Goal: Task Accomplishment & Management: Complete application form

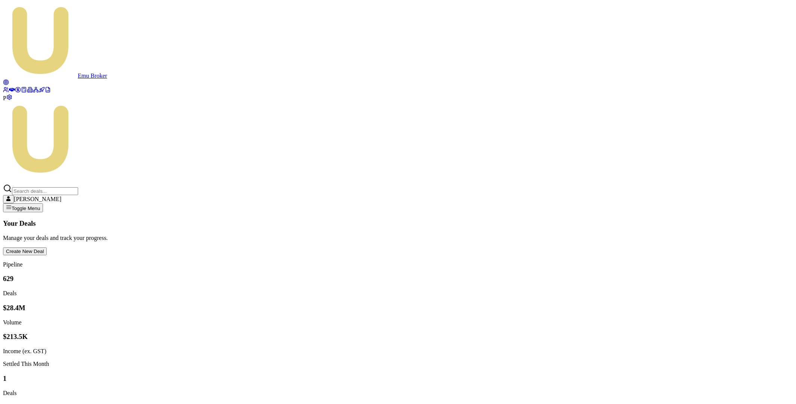
click at [47, 247] on button "Create New Deal" at bounding box center [25, 251] width 44 height 8
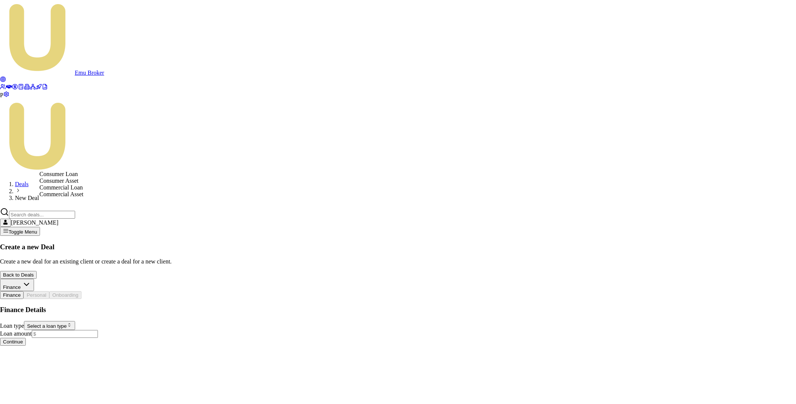
click at [122, 162] on html "Emu Broker P Deals New Deal Matt Leeburn Toggle Menu Create a new Deal Create a…" at bounding box center [398, 176] width 796 height 352
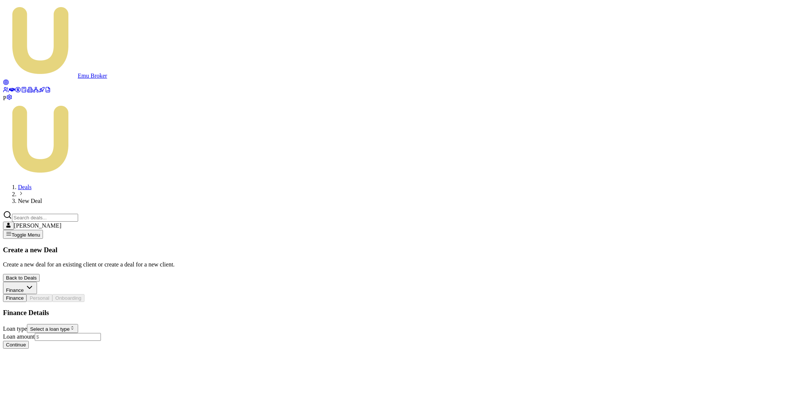
click at [119, 169] on html "Emu Broker P Deals New Deal [PERSON_NAME] Toggle Menu Create a new Deal Create …" at bounding box center [398, 177] width 796 height 355
click at [101, 333] on input "Loan amount" at bounding box center [68, 337] width 66 height 8
type input "$50,000.00"
click at [138, 239] on html "Emu Broker P Deals New Deal [PERSON_NAME] Toggle Menu Create a new Deal Create …" at bounding box center [398, 182] width 796 height 364
click at [29, 350] on button "Continue" at bounding box center [16, 354] width 26 height 8
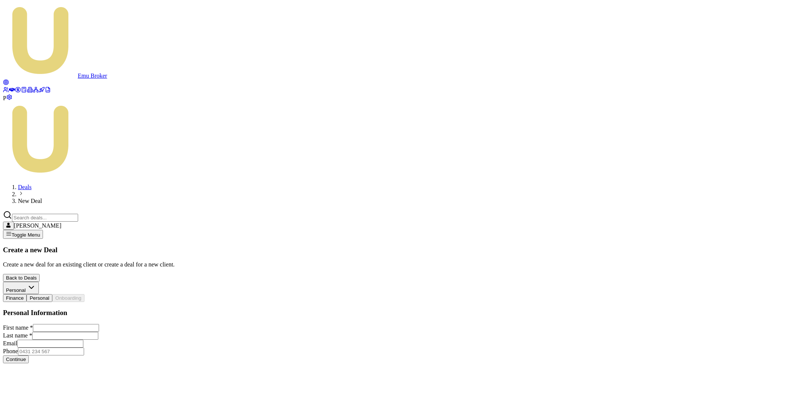
click at [59, 340] on input "Email" at bounding box center [50, 344] width 66 height 8
paste input "[EMAIL_ADDRESS][DOMAIN_NAME]"
type input "[EMAIL_ADDRESS][DOMAIN_NAME]"
click at [59, 324] on input "First name *" at bounding box center [66, 328] width 66 height 8
type input "MAtt"
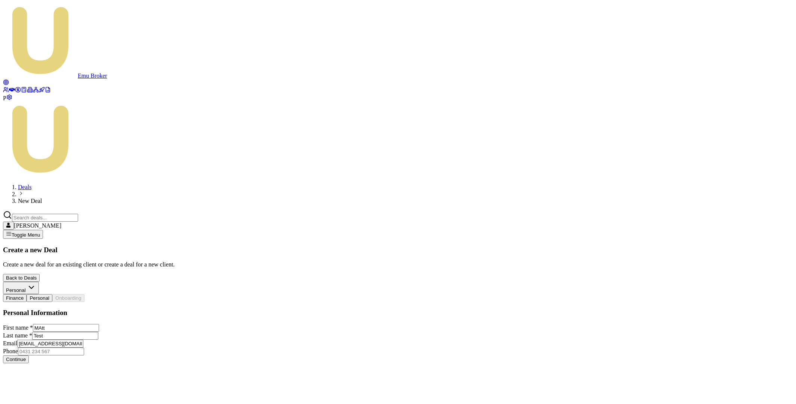
type input "Test"
type input "9999 999 999"
click at [15, 87] on link at bounding box center [12, 90] width 6 height 6
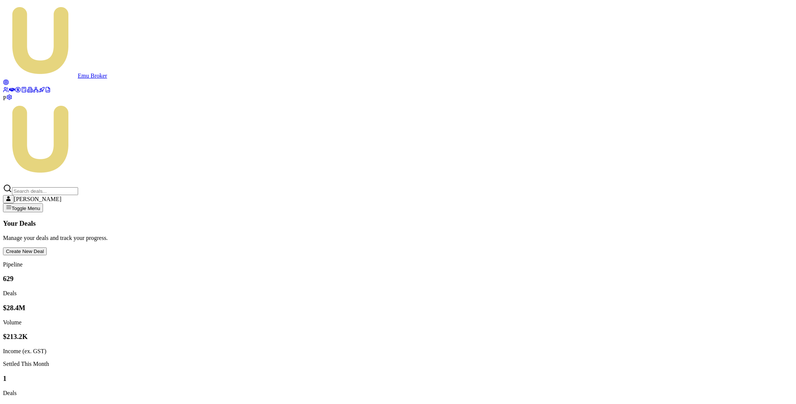
click at [47, 247] on button "Create New Deal" at bounding box center [25, 251] width 44 height 8
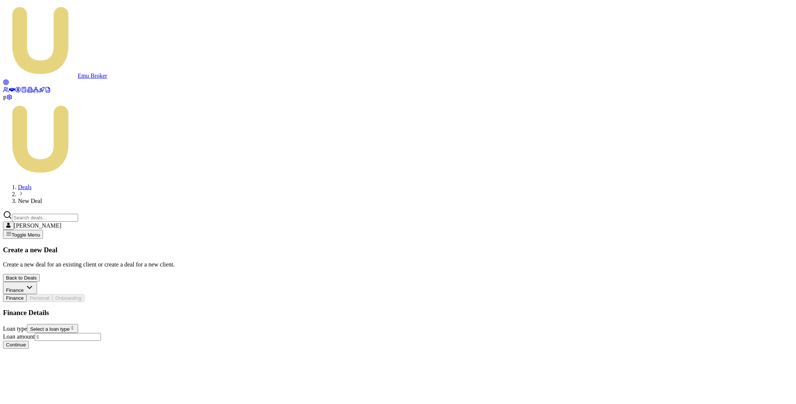
drag, startPoint x: 94, startPoint y: 173, endPoint x: 93, endPoint y: 169, distance: 4.6
click at [93, 324] on form "Loan type Select a loan type Consumer Loan Consumer Asset Commercial Loan Comme…" at bounding box center [398, 336] width 790 height 25
click at [93, 168] on html "Emu Broker P Deals New Deal [PERSON_NAME] Toggle Menu Create a new Deal Create …" at bounding box center [398, 177] width 796 height 355
click at [95, 333] on input "Loan amount" at bounding box center [68, 337] width 66 height 8
type input "$50,000.00"
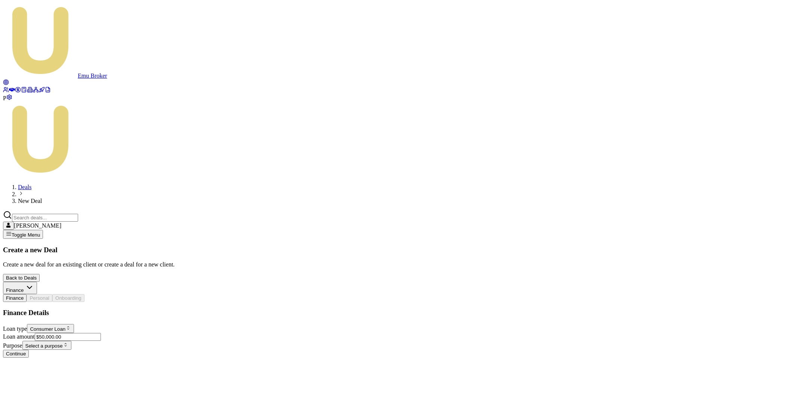
click at [117, 237] on html "Emu Broker P Deals New Deal [PERSON_NAME] Toggle Menu Create a new Deal Create …" at bounding box center [398, 182] width 796 height 364
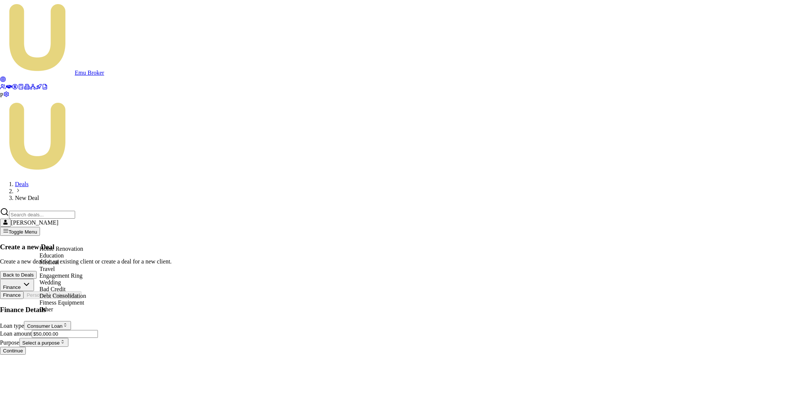
select select "EDUCATION"
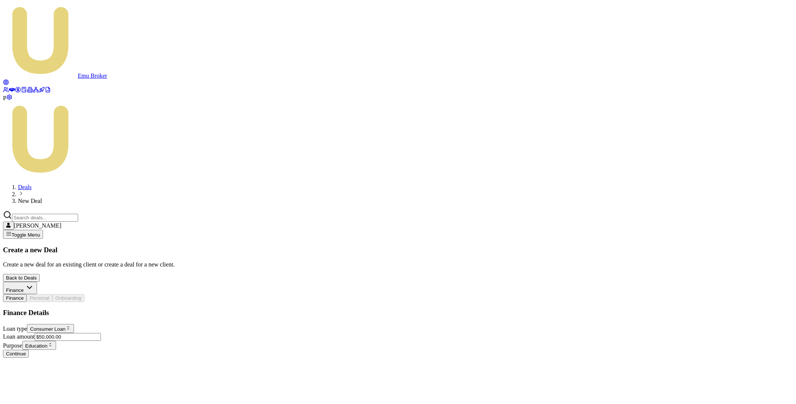
click at [29, 350] on button "Continue" at bounding box center [16, 354] width 26 height 8
click at [99, 324] on input "First name *" at bounding box center [66, 328] width 66 height 8
type input "<"
type input "Matt"
type input "Test"
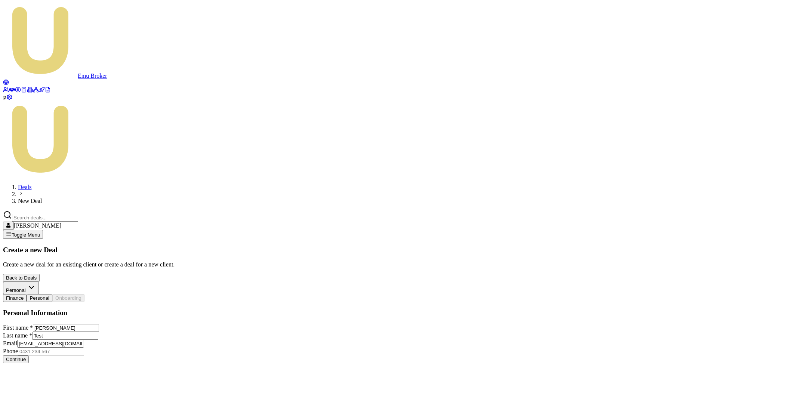
type input "[EMAIL_ADDRESS][DOMAIN_NAME]"
type input "8888 888 888"
click at [29, 355] on button "Continue" at bounding box center [16, 359] width 26 height 8
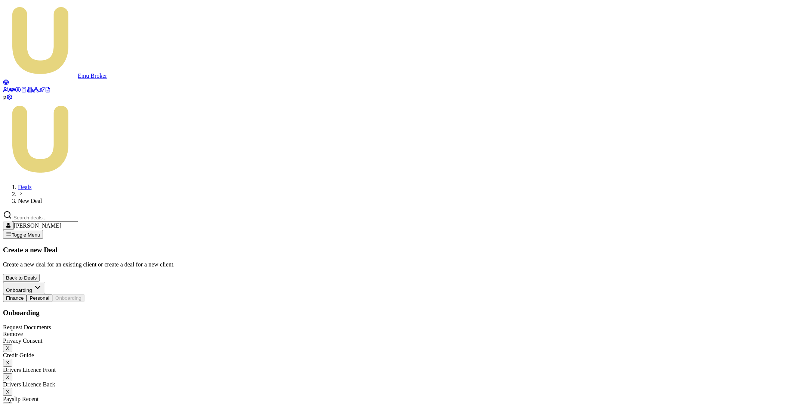
click at [12, 344] on button "X" at bounding box center [7, 348] width 9 height 8
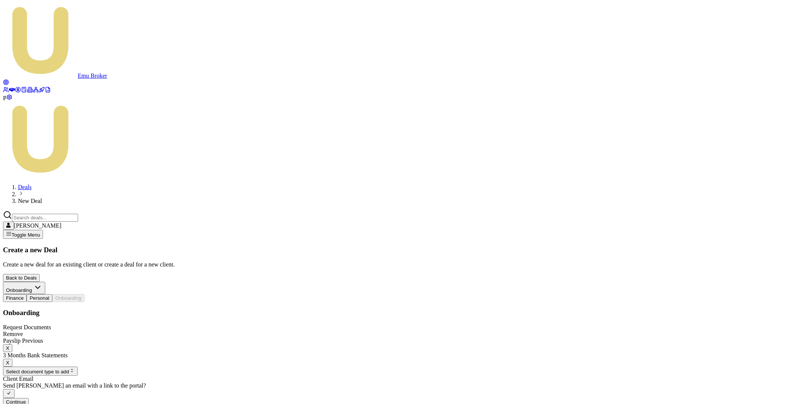
click at [12, 344] on button "X" at bounding box center [7, 348] width 9 height 8
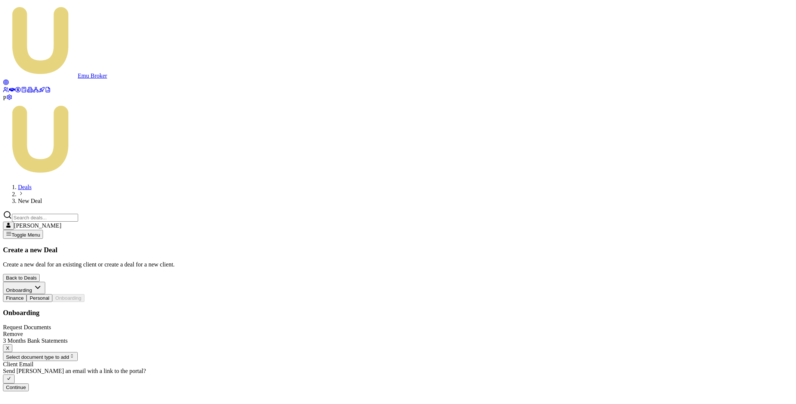
click at [12, 344] on button "X" at bounding box center [7, 348] width 9 height 8
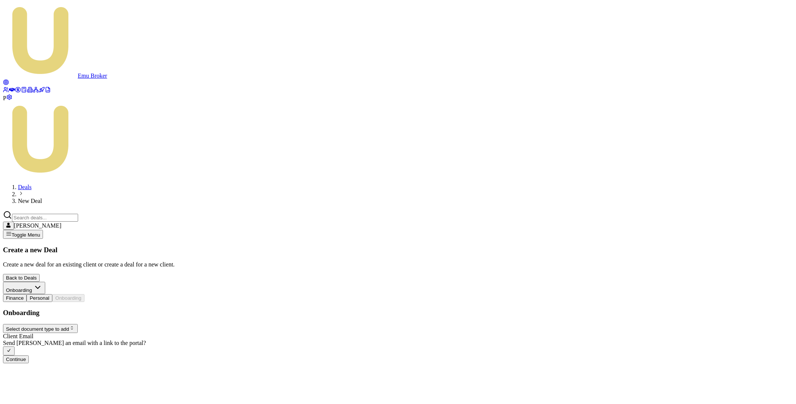
click at [15, 346] on button "button" at bounding box center [9, 350] width 12 height 9
checkbox input "false"
click at [29, 353] on button "Continue" at bounding box center [16, 357] width 26 height 8
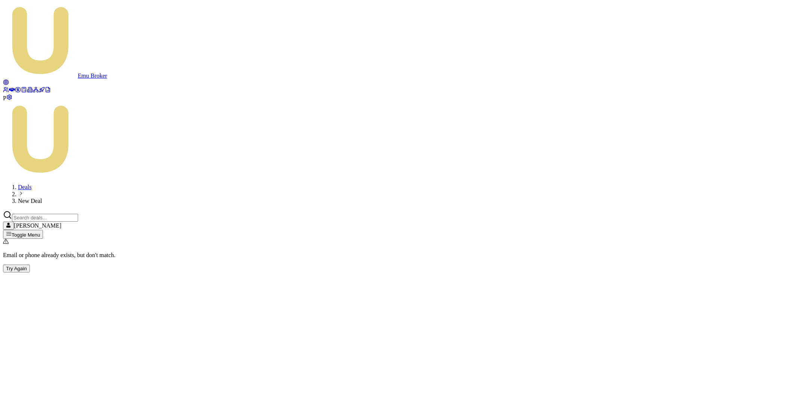
click at [30, 265] on button "Try Again" at bounding box center [16, 269] width 27 height 8
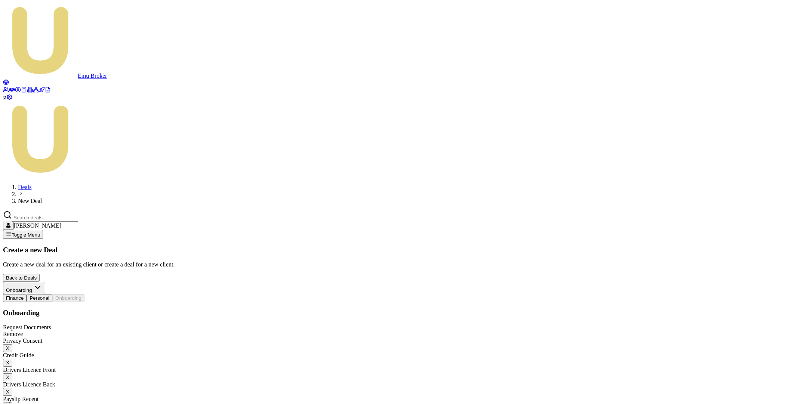
click at [10, 88] on icon at bounding box center [12, 90] width 6 height 4
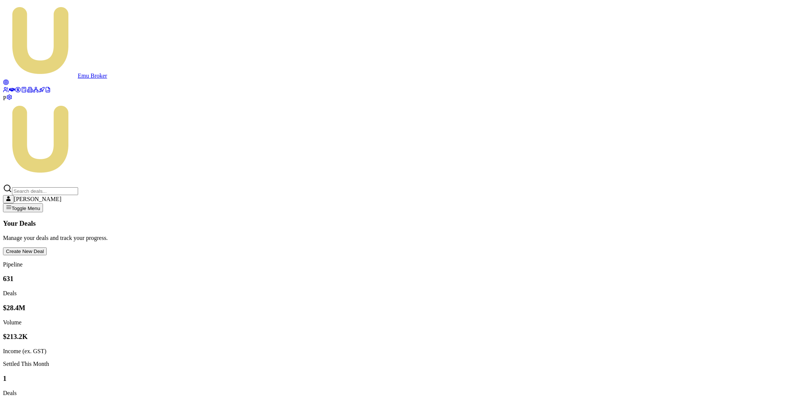
click at [47, 247] on button "Create New Deal" at bounding box center [25, 251] width 44 height 8
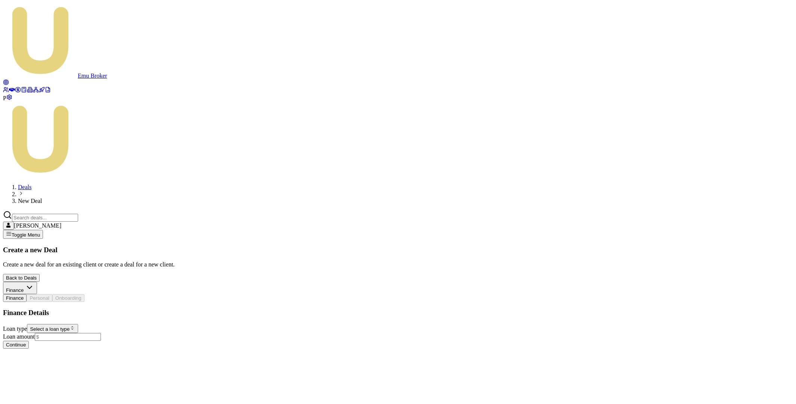
click at [83, 163] on html "Emu Broker P Deals New Deal [PERSON_NAME] Toggle Menu Create a new Deal Create …" at bounding box center [398, 177] width 796 height 355
click at [80, 333] on input "Loan amount" at bounding box center [68, 337] width 66 height 8
type input "$50,000.00"
click at [86, 238] on html "Emu Broker P Deals New Deal [PERSON_NAME] Toggle Menu Create a new Deal Create …" at bounding box center [398, 182] width 796 height 364
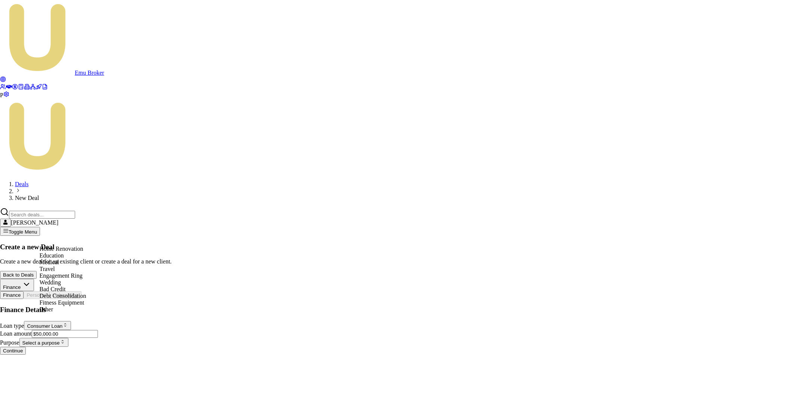
select select "EDUCATION"
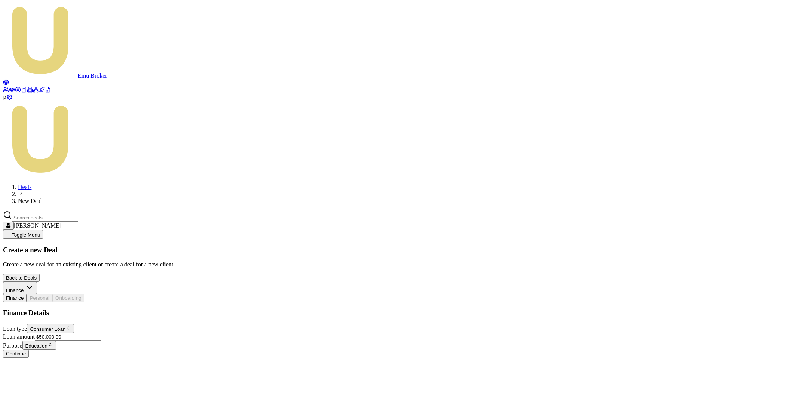
click at [29, 350] on button "Continue" at bounding box center [16, 354] width 26 height 8
click at [70, 324] on input "First name *" at bounding box center [66, 328] width 66 height 8
type input "Matt"
type input "Test"
type input "t"
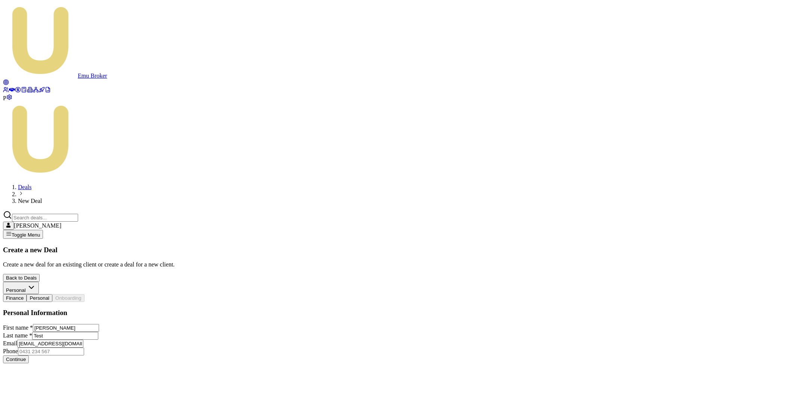
type input "[EMAIL_ADDRESS][DOMAIN_NAME]"
type input "7777 777 777"
click at [29, 355] on button "Continue" at bounding box center [16, 359] width 26 height 8
click at [29, 381] on button "Continue" at bounding box center [16, 385] width 26 height 8
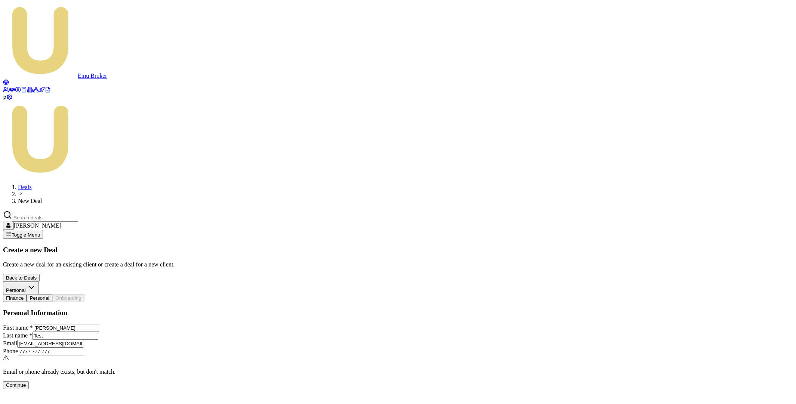
click at [29, 381] on button "Continue" at bounding box center [16, 385] width 26 height 8
drag, startPoint x: 70, startPoint y: 238, endPoint x: 43, endPoint y: 238, distance: 26.9
click at [43, 340] on input "[EMAIL_ADDRESS][DOMAIN_NAME]" at bounding box center [50, 344] width 66 height 8
type input "test_1+38903890358035@emumoney.com.au"
click at [84, 347] on input "7777 777 777" at bounding box center [51, 351] width 66 height 8
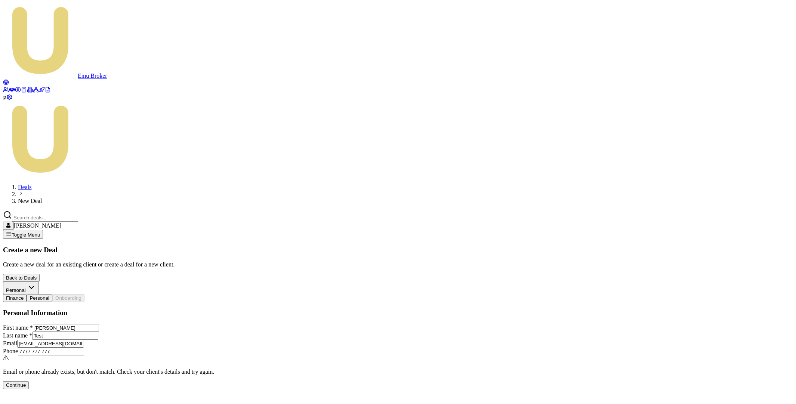
click at [84, 347] on input "7777 777 777" at bounding box center [51, 351] width 66 height 8
type input "8384 949 483"
click at [29, 381] on button "Continue" at bounding box center [16, 385] width 26 height 8
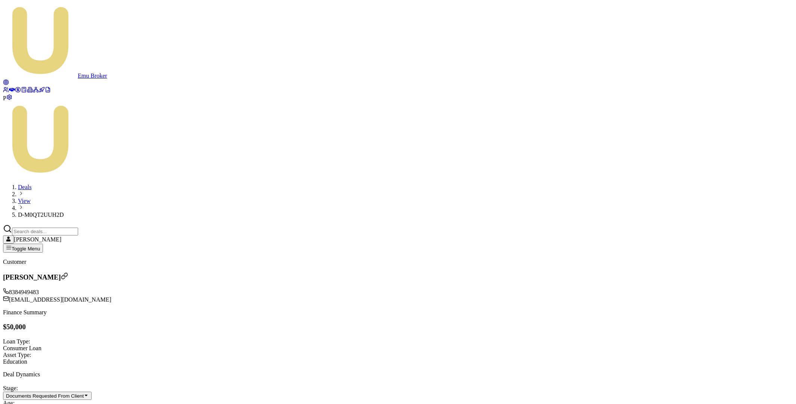
click at [11, 87] on icon at bounding box center [12, 90] width 6 height 6
